Goal: Task Accomplishment & Management: Use online tool/utility

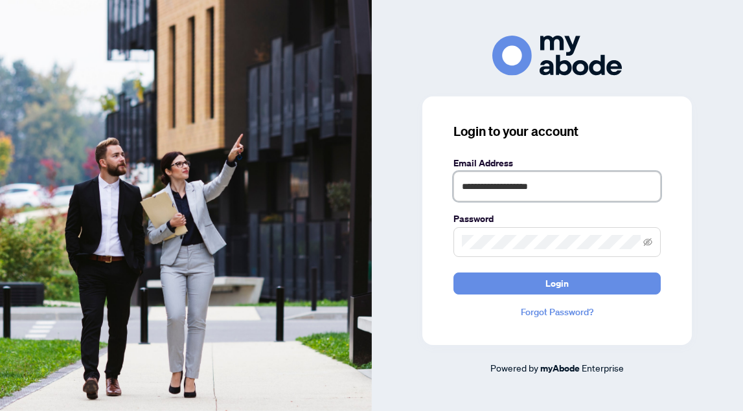
type input "**********"
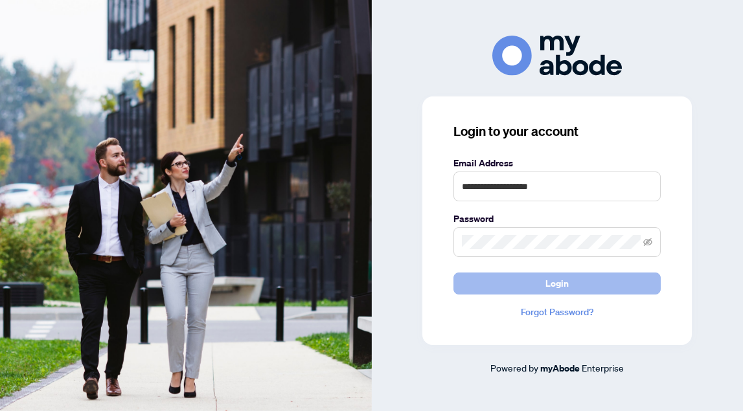
click at [504, 286] on button "Login" at bounding box center [556, 284] width 207 height 22
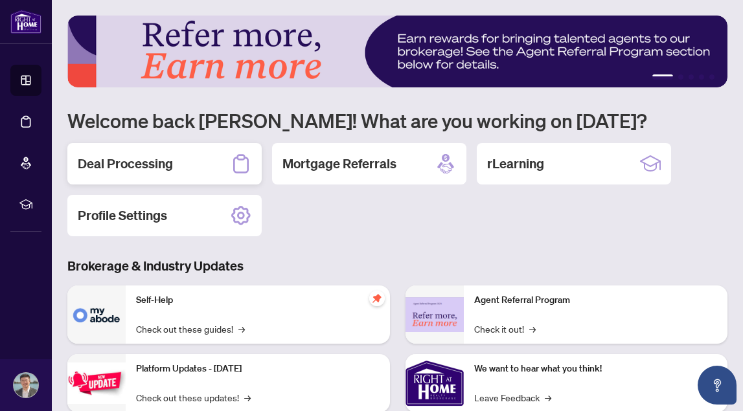
click at [134, 163] on h2 "Deal Processing" at bounding box center [125, 164] width 95 height 18
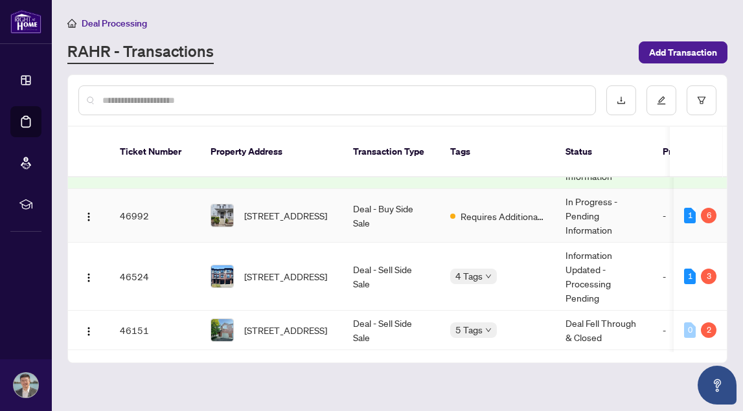
scroll to position [218, 0]
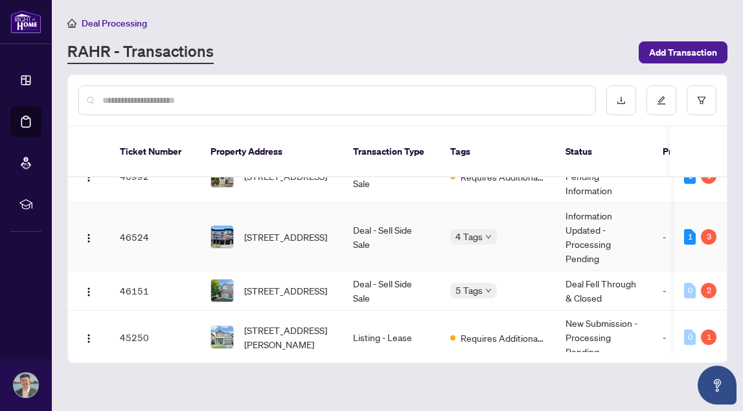
click at [422, 229] on td "Deal - Sell Side Sale" at bounding box center [391, 237] width 97 height 68
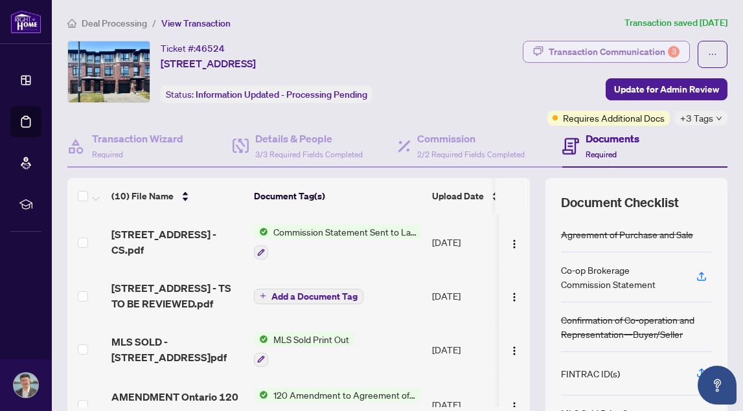
click at [622, 46] on div "Transaction Communication 3" at bounding box center [614, 51] width 131 height 21
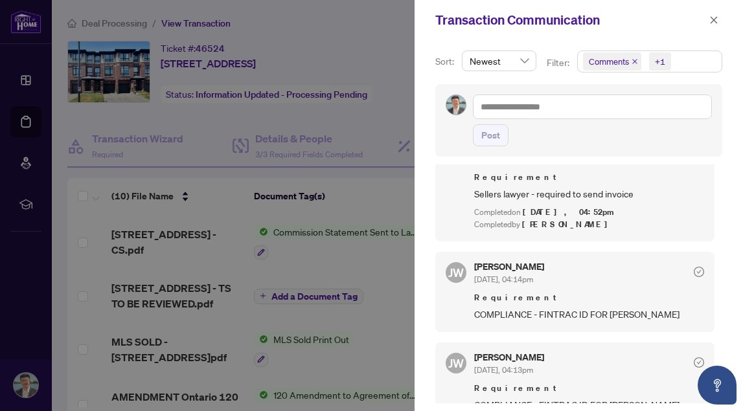
scroll to position [293, 0]
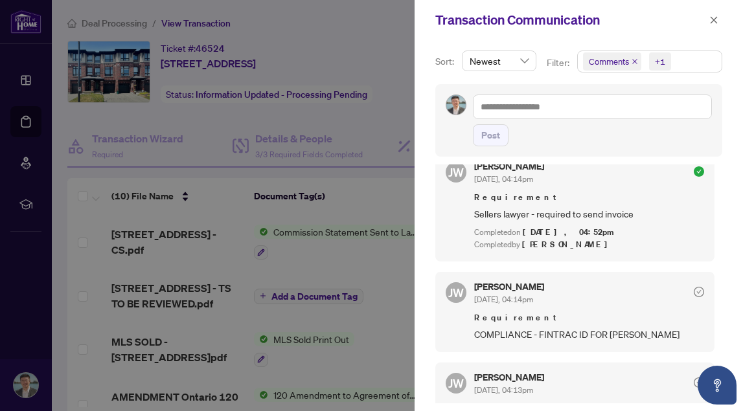
click at [382, 148] on div at bounding box center [371, 205] width 743 height 411
click at [704, 23] on div "Transaction Communication" at bounding box center [570, 19] width 270 height 19
click at [716, 21] on icon "close" at bounding box center [713, 20] width 9 height 9
